Goal: Information Seeking & Learning: Learn about a topic

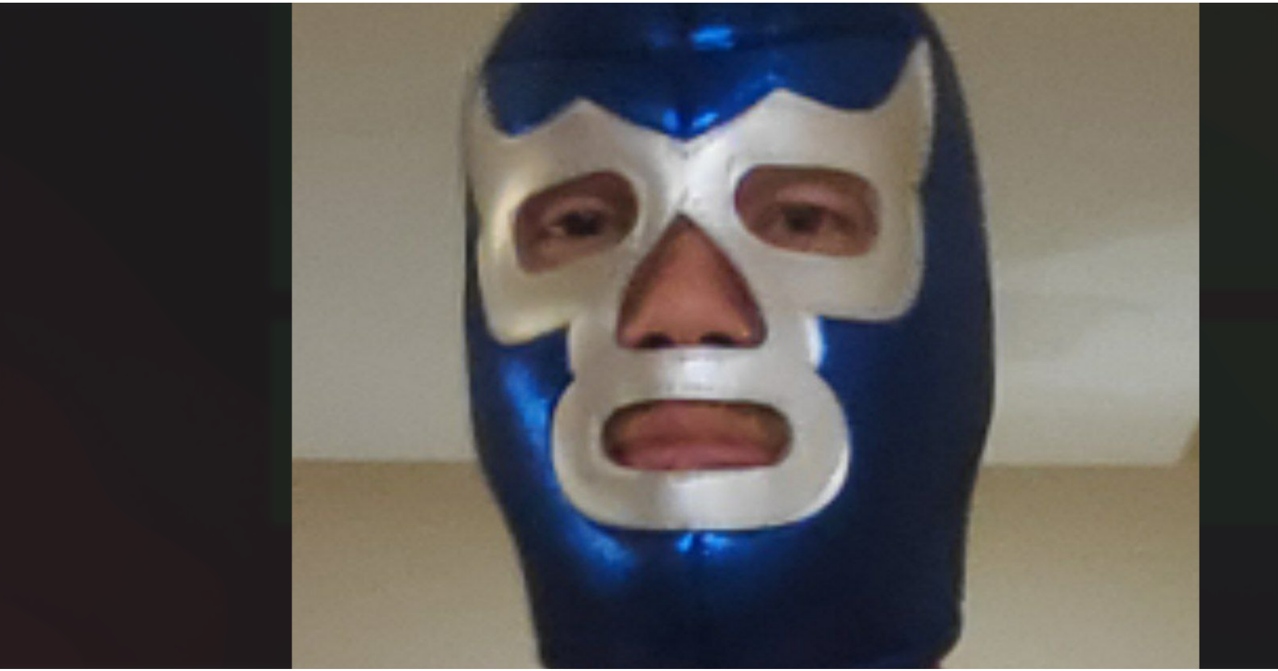
scroll to position [2251, 0]
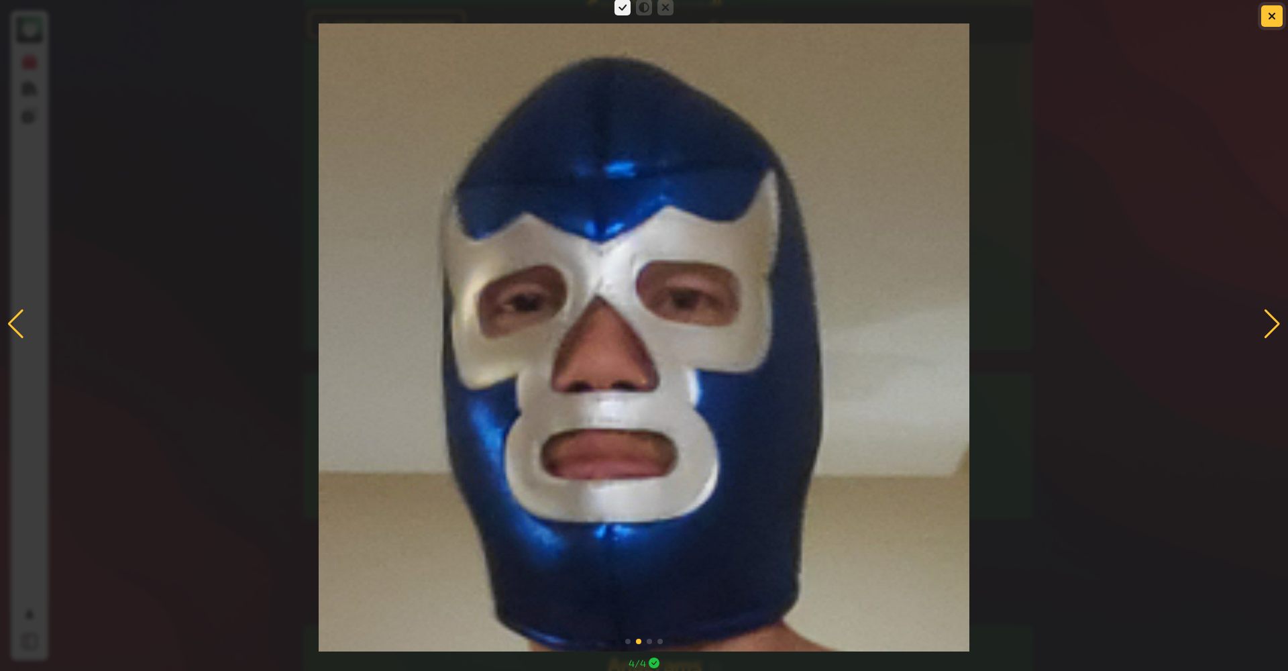
click at [1271, 17] on icon "button" at bounding box center [1272, 15] width 13 height 13
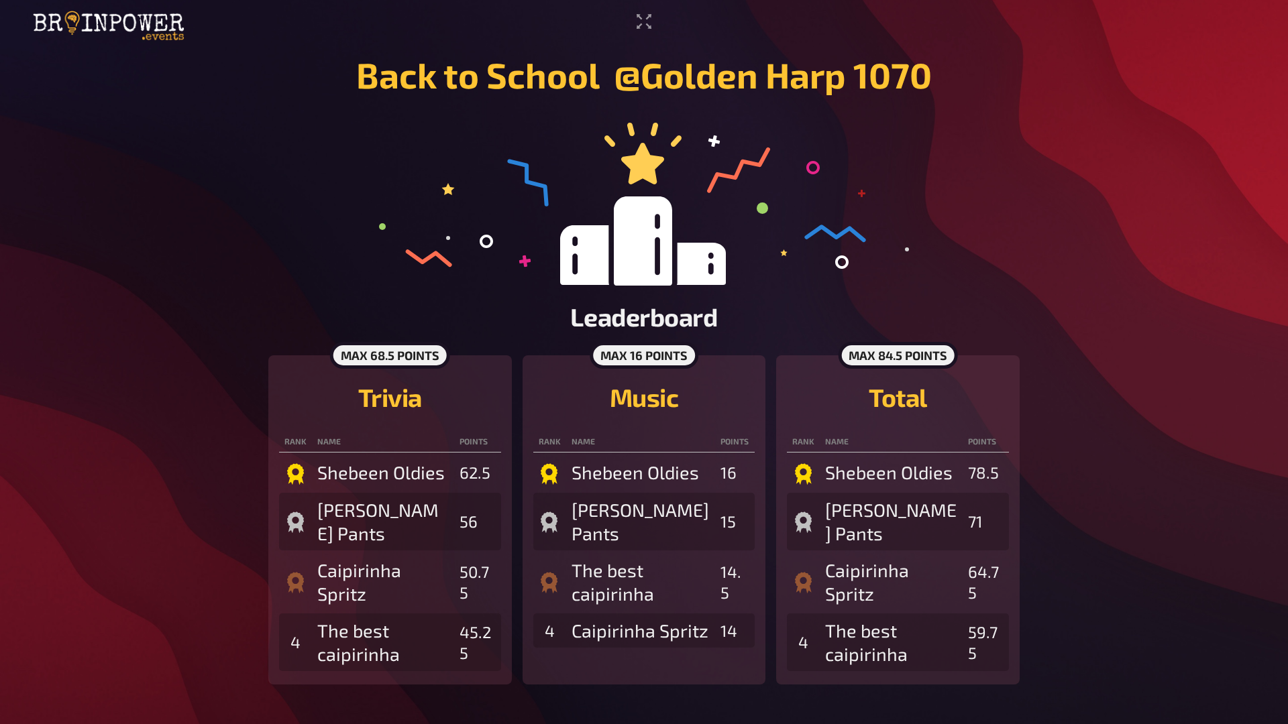
drag, startPoint x: 663, startPoint y: 7, endPoint x: 329, endPoint y: 22, distance: 334.3
click at [329, 22] on div "Back to School @Golden Harp 1070​ Leaderboard max 68.5 points Trivia Rank Name …" at bounding box center [644, 362] width 1288 height 724
drag, startPoint x: 329, startPoint y: 22, endPoint x: 276, endPoint y: 0, distance: 57.4
click at [276, 0] on div "Back to School @Golden Harp 1070​ Leaderboard max 68.5 points Trivia Rank Name …" at bounding box center [644, 362] width 1288 height 724
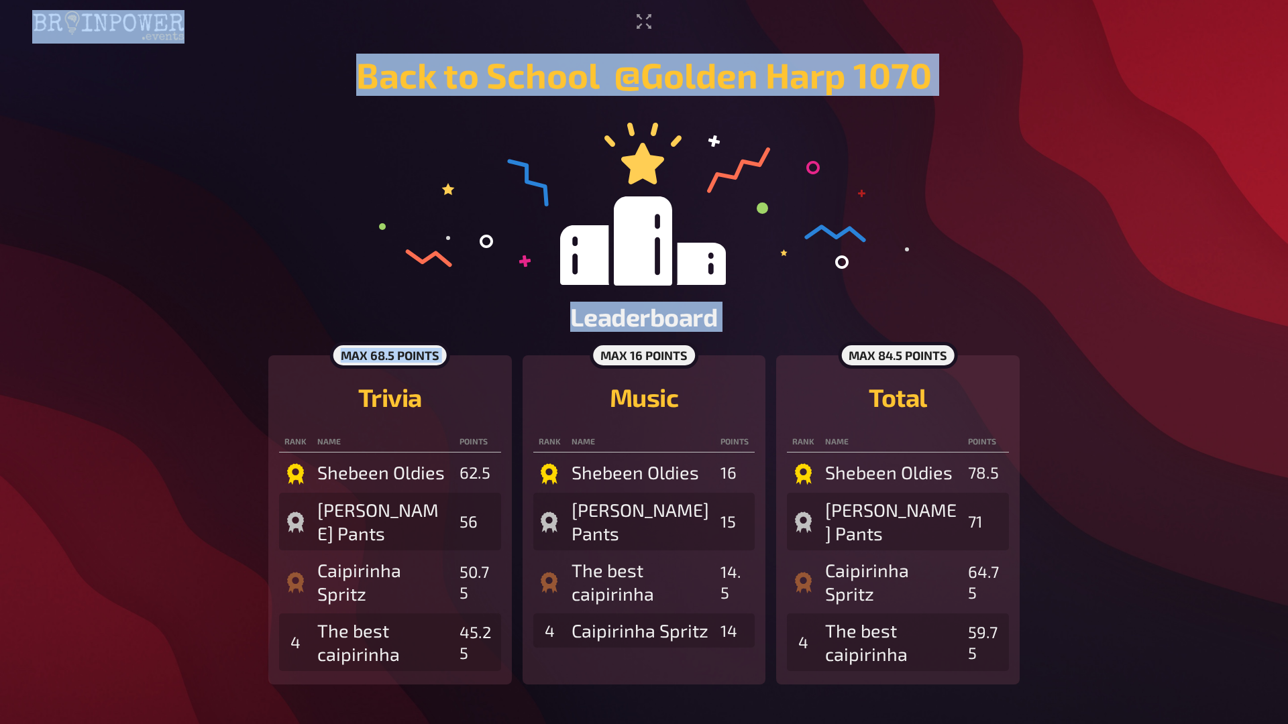
drag, startPoint x: 278, startPoint y: 3, endPoint x: 168, endPoint y: 337, distance: 351.6
click at [168, 337] on div "Back to School @Golden Harp 1070​ Leaderboard max 68.5 points Trivia Rank Name …" at bounding box center [644, 362] width 1288 height 724
click at [168, 337] on main "Back to School @Golden Harp 1070​ Leaderboard max 68.5 points Trivia Rank Name …" at bounding box center [643, 373] width 1223 height 638
